Goal: Check status

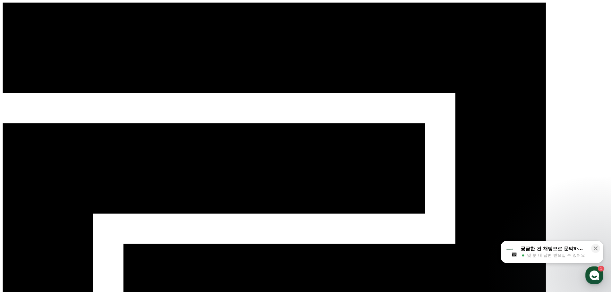
select select "**********"
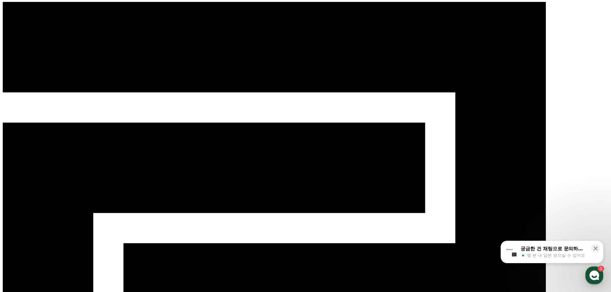
scroll to position [1, 0]
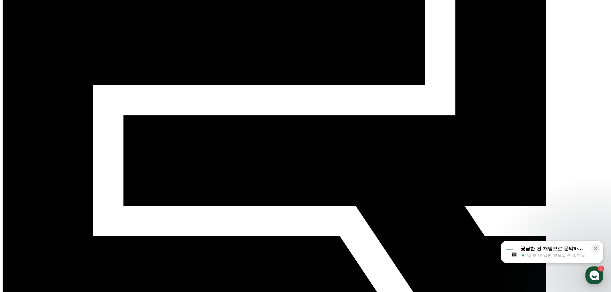
scroll to position [133, 0]
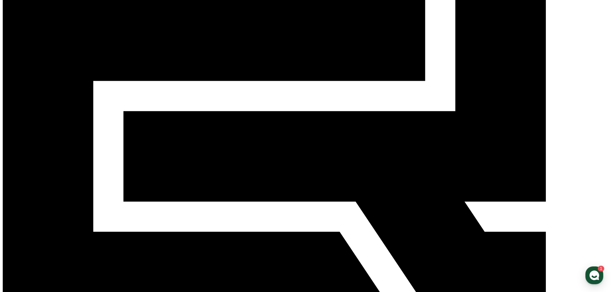
drag, startPoint x: 485, startPoint y: 158, endPoint x: 545, endPoint y: 204, distance: 74.8
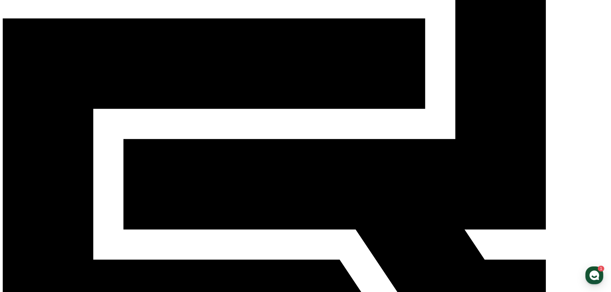
scroll to position [32, 0]
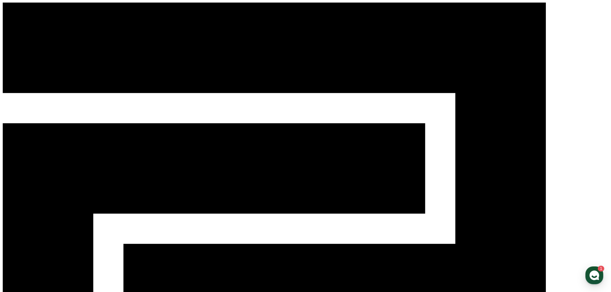
drag, startPoint x: 267, startPoint y: 86, endPoint x: 249, endPoint y: 84, distance: 18.4
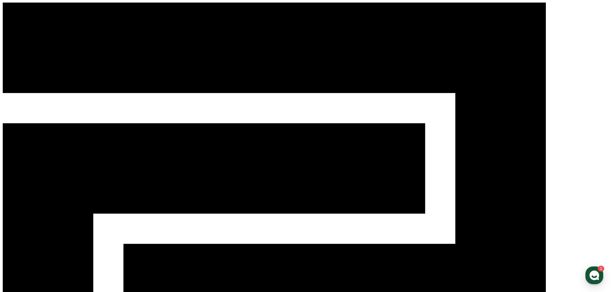
drag, startPoint x: 279, startPoint y: 84, endPoint x: 247, endPoint y: 83, distance: 32.7
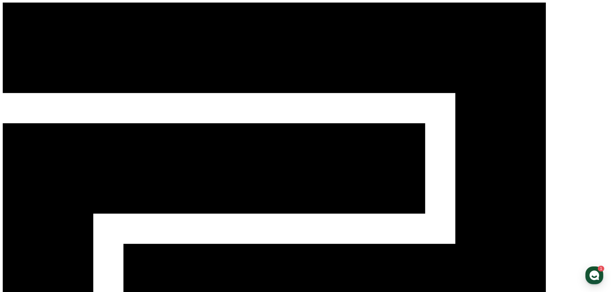
scroll to position [0, 0]
